Goal: Task Accomplishment & Management: Manage account settings

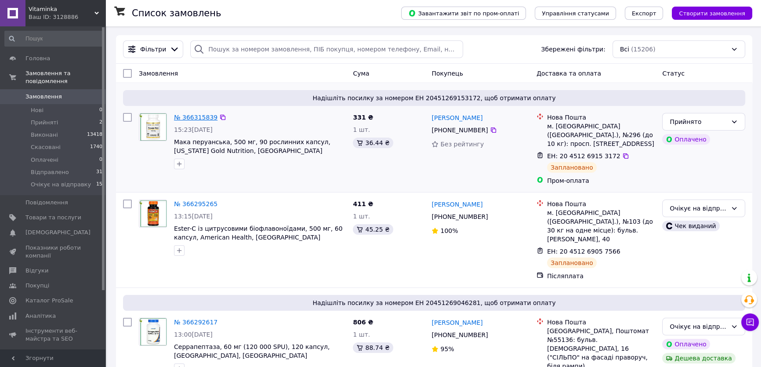
click at [200, 114] on link "№ 366315839" at bounding box center [195, 117] width 43 height 7
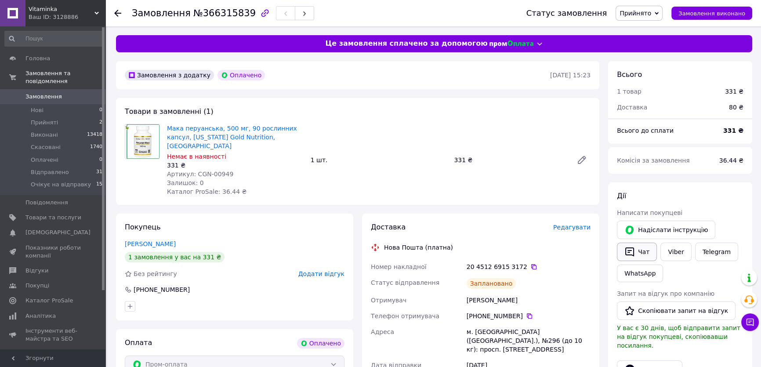
click at [634, 252] on icon "button" at bounding box center [629, 251] width 11 height 11
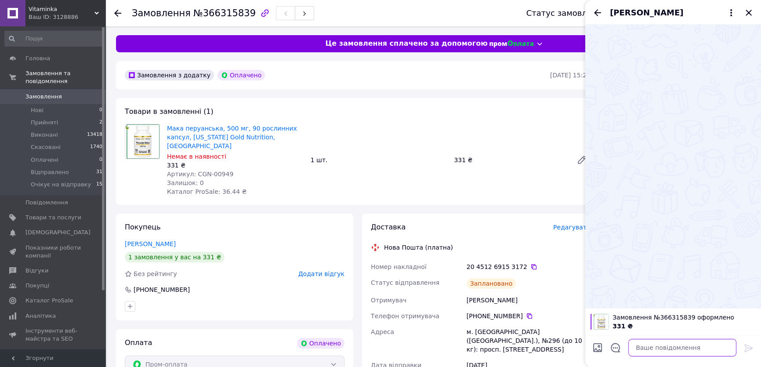
paste textarea "Вітаємо! Ви замовили на [URL][DOMAIN_NAME] наступний товар: 🌿, 1 шт. за ціною г…"
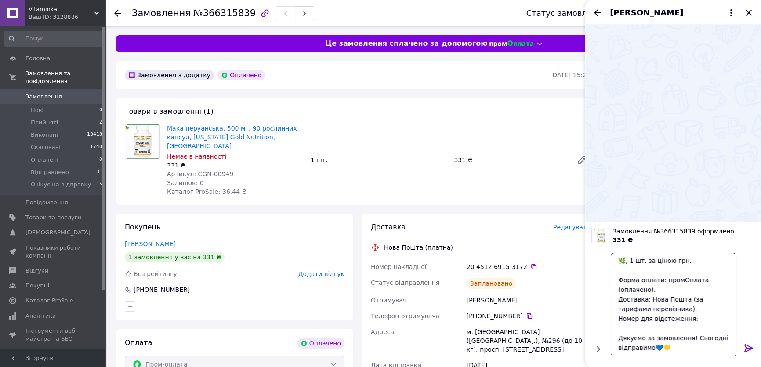
click at [624, 255] on textarea "Вітаємо! Ви замовили на [URL][DOMAIN_NAME] наступний товар: 🌿, 1 шт. за ціною г…" at bounding box center [673, 305] width 126 height 104
drag, startPoint x: 263, startPoint y: 137, endPoint x: 165, endPoint y: 127, distance: 98.0
click at [165, 127] on div "Мака перуанська, 500 мг, 90 рослинних капсул, [US_STATE] Gold Nutrition, [GEOGR…" at bounding box center [235, 160] width 144 height 76
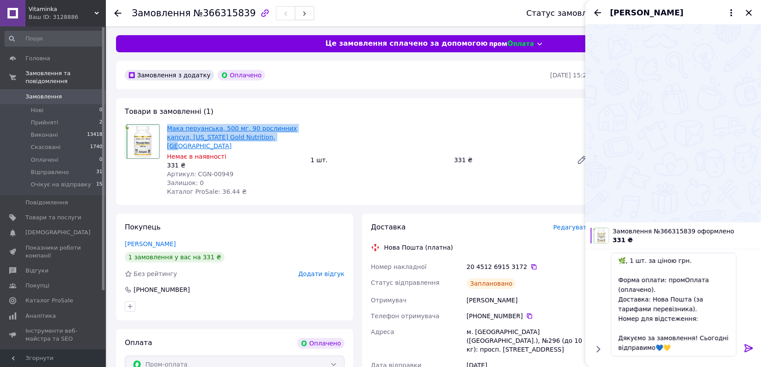
copy link "Мака перуанська, 500 мг, 90 рослинних капсул, [US_STATE] Gold Nutrition, [GEOGR…"
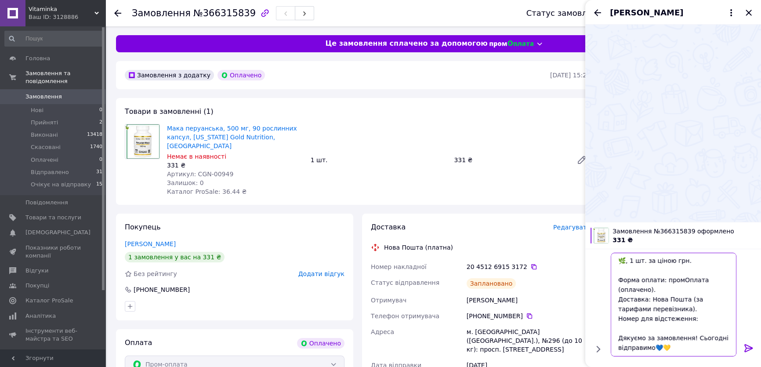
drag, startPoint x: 624, startPoint y: 253, endPoint x: 631, endPoint y: 257, distance: 7.3
click at [628, 255] on textarea "Вітаємо! Ви замовили на [URL][DOMAIN_NAME] наступний товар: 🌿, 1 шт. за ціною г…" at bounding box center [673, 305] width 126 height 104
click at [625, 263] on textarea "Вітаємо! Ви замовили на [URL][DOMAIN_NAME] наступний товар: 🌿, 1 шт. за ціною г…" at bounding box center [673, 305] width 126 height 104
click at [621, 263] on textarea "Вітаємо! Ви замовили на [URL][DOMAIN_NAME] наступний товар: 🌿, 1 шт. за ціною г…" at bounding box center [673, 305] width 126 height 104
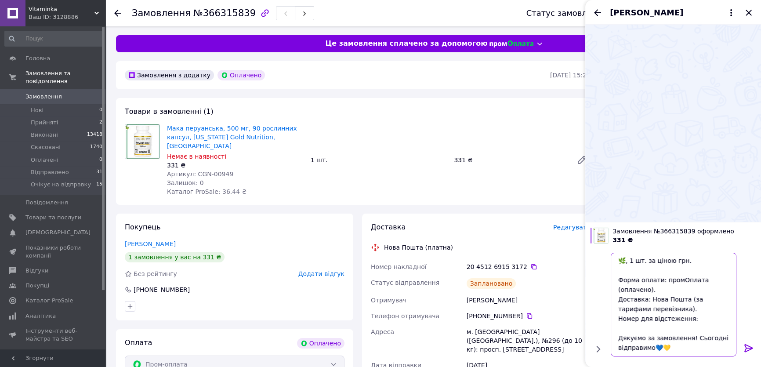
click at [627, 263] on textarea "Вітаємо! Ви замовили на [URL][DOMAIN_NAME] наступний товар: 🌿, 1 шт. за ціною г…" at bounding box center [673, 305] width 126 height 104
click at [626, 263] on textarea "Вітаємо! Ви замовили на [URL][DOMAIN_NAME] наступний товар: 🌿, 1 шт. за ціною г…" at bounding box center [673, 305] width 126 height 104
paste textarea "Мака перуанська, 500 мг, 90 рослинних капсул, [US_STATE] Gold Nutrition, [GEOGR…"
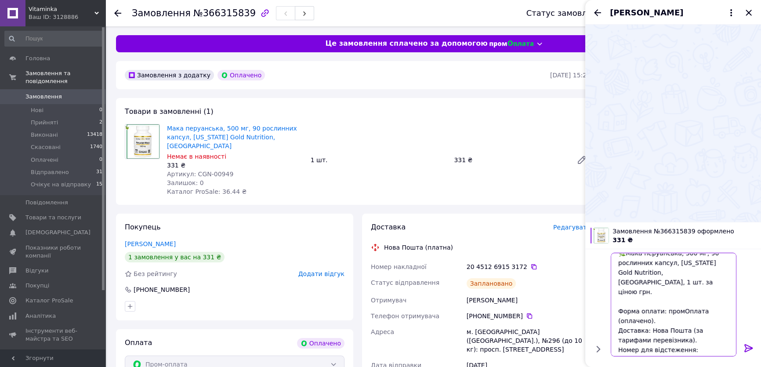
click at [704, 280] on textarea "Вітаємо! Ви замовили на [URL][DOMAIN_NAME] наступний товар: 🌿Мака перуанська, 5…" at bounding box center [673, 305] width 126 height 104
click at [695, 338] on textarea "Вітаємо! Ви замовили на [URL][DOMAIN_NAME] наступний товар: 🌿Мака перуанська, 5…" at bounding box center [673, 305] width 126 height 104
click at [531, 264] on icon at bounding box center [533, 266] width 5 height 5
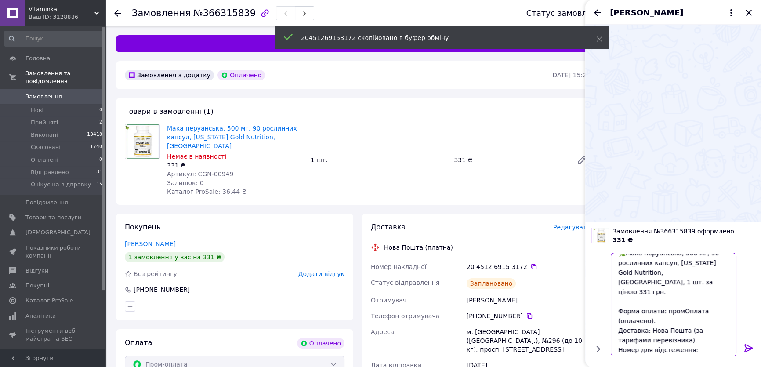
click at [701, 338] on textarea "Вітаємо! Ви замовили на [URL][DOMAIN_NAME] наступний товар: 🌿Мака перуанська, 5…" at bounding box center [673, 305] width 126 height 104
paste textarea "20451269153172"
type textarea "Вітаємо! Ви замовили на [URL][DOMAIN_NAME] наступний товар: 🌿Мака перуанська, 5…"
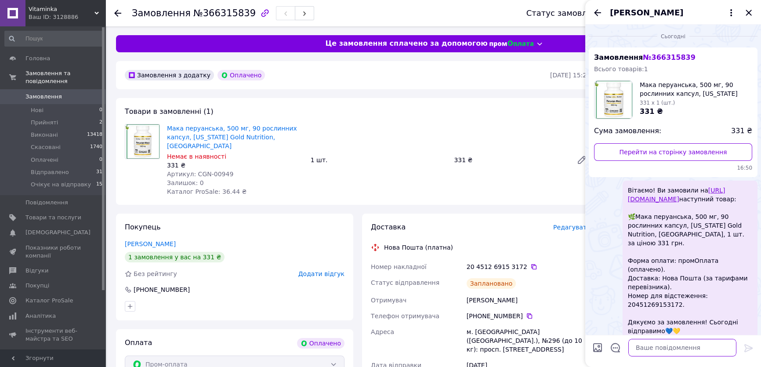
scroll to position [0, 0]
click at [749, 12] on icon "Закрити" at bounding box center [748, 13] width 6 height 6
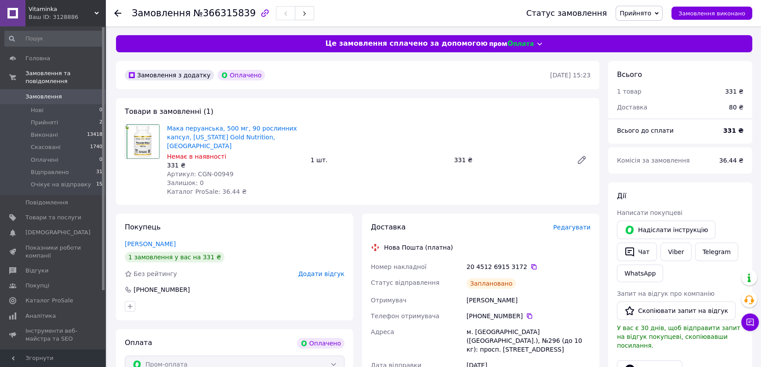
click at [675, 175] on div "Всього 1 товар 331 ₴ Доставка 80 ₴ Всього до сплати 331 ₴ Комісія за замовлення…" at bounding box center [680, 365] width 144 height 608
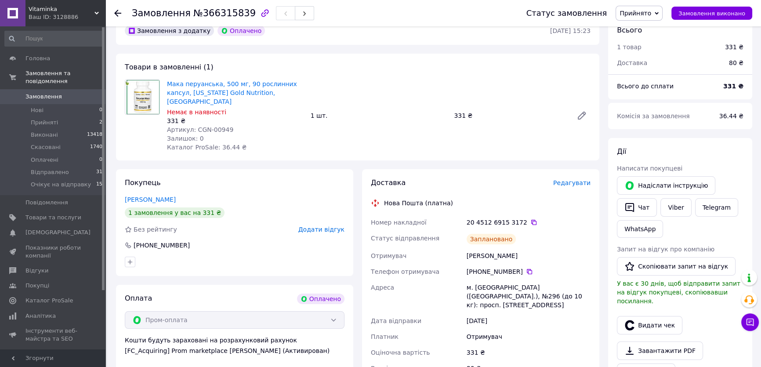
scroll to position [119, 0]
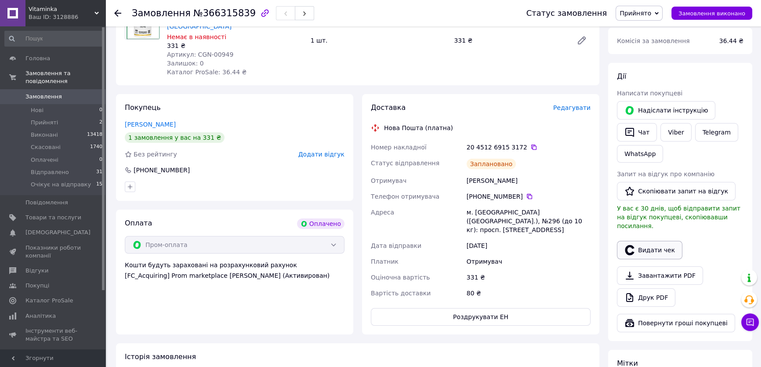
click at [658, 241] on button "Видати чек" at bounding box center [649, 250] width 65 height 18
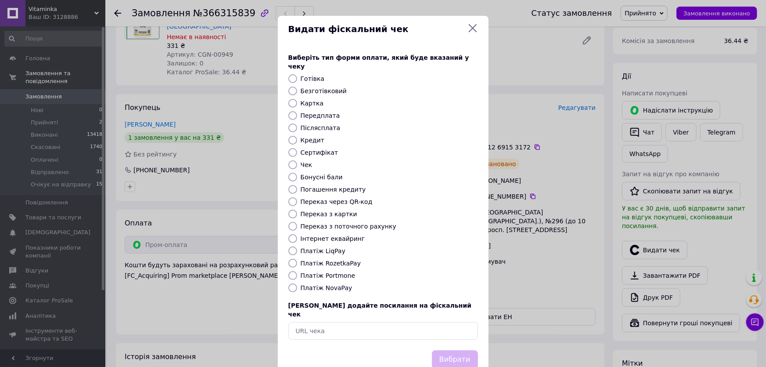
click at [340, 260] on label "Платіж RozetkaPay" at bounding box center [331, 263] width 60 height 7
click at [297, 259] on input "Платіж RozetkaPay" at bounding box center [293, 263] width 9 height 9
radio input "true"
click at [450, 350] on button "Вибрати" at bounding box center [455, 359] width 46 height 19
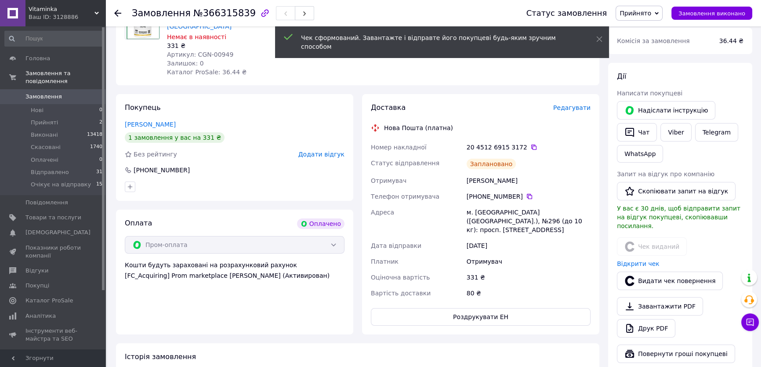
click at [43, 93] on span "Замовлення" at bounding box center [43, 97] width 36 height 8
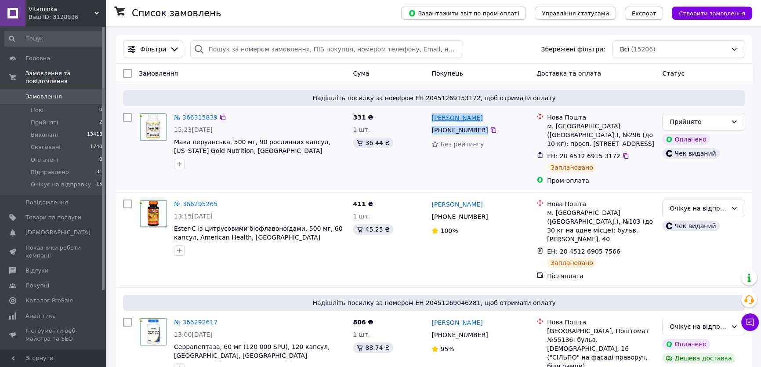
drag, startPoint x: 514, startPoint y: 127, endPoint x: 431, endPoint y: 119, distance: 83.4
click at [431, 119] on div "[PERSON_NAME] [PHONE_NUMBER] Без рейтингу" at bounding box center [480, 148] width 105 height 79
copy div "[PERSON_NAME] [PHONE_NUMBER]"
click at [729, 117] on div "Прийнято" at bounding box center [703, 122] width 83 height 18
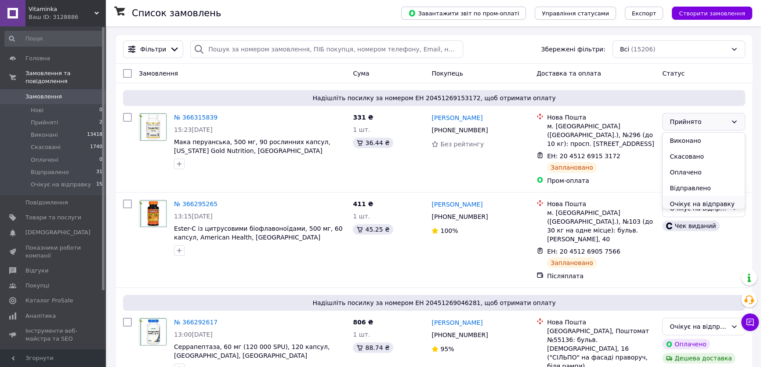
click at [712, 201] on li "Очікує на відправку" at bounding box center [703, 204] width 82 height 16
